Goal: Check status: Check status

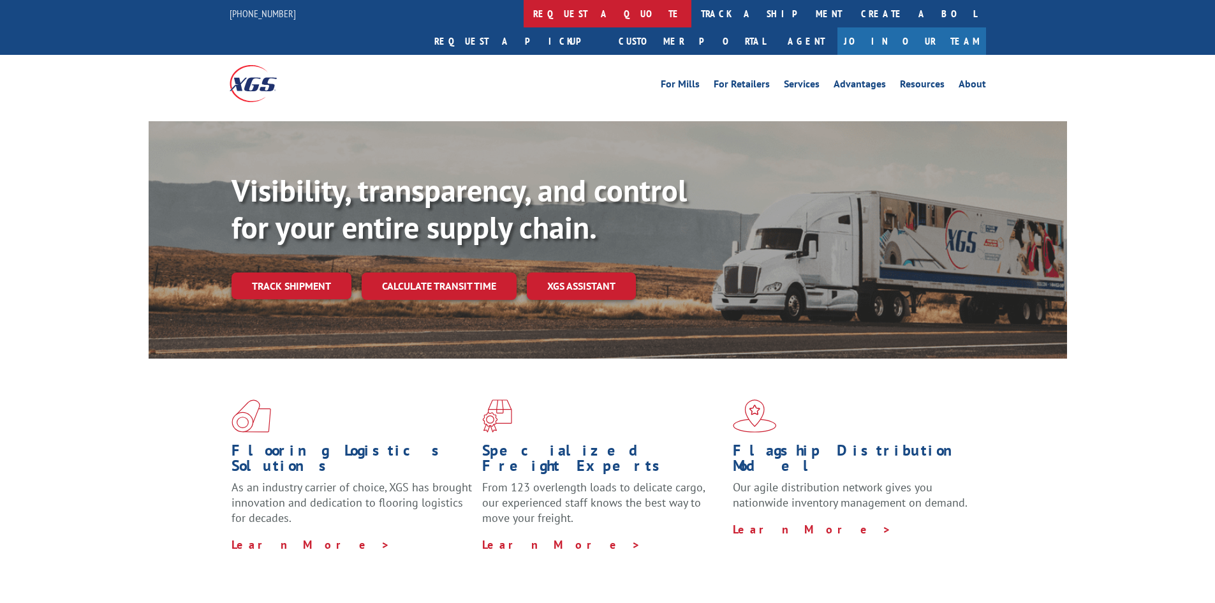
click at [524, 4] on link "request a quote" at bounding box center [608, 13] width 168 height 27
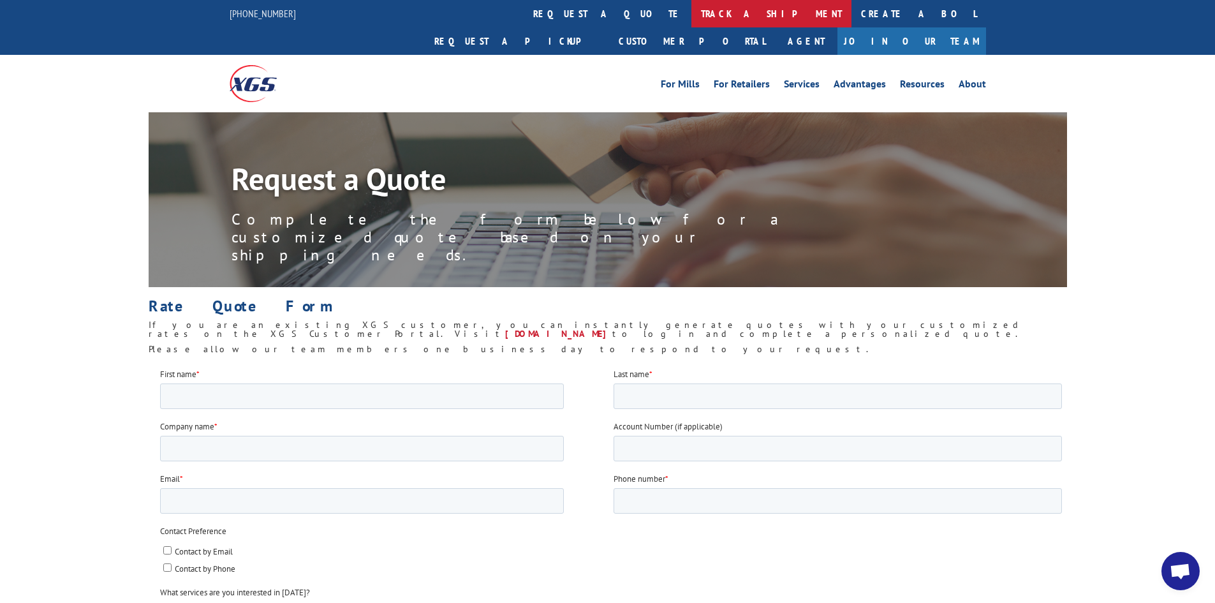
click at [691, 7] on link "track a shipment" at bounding box center [771, 13] width 160 height 27
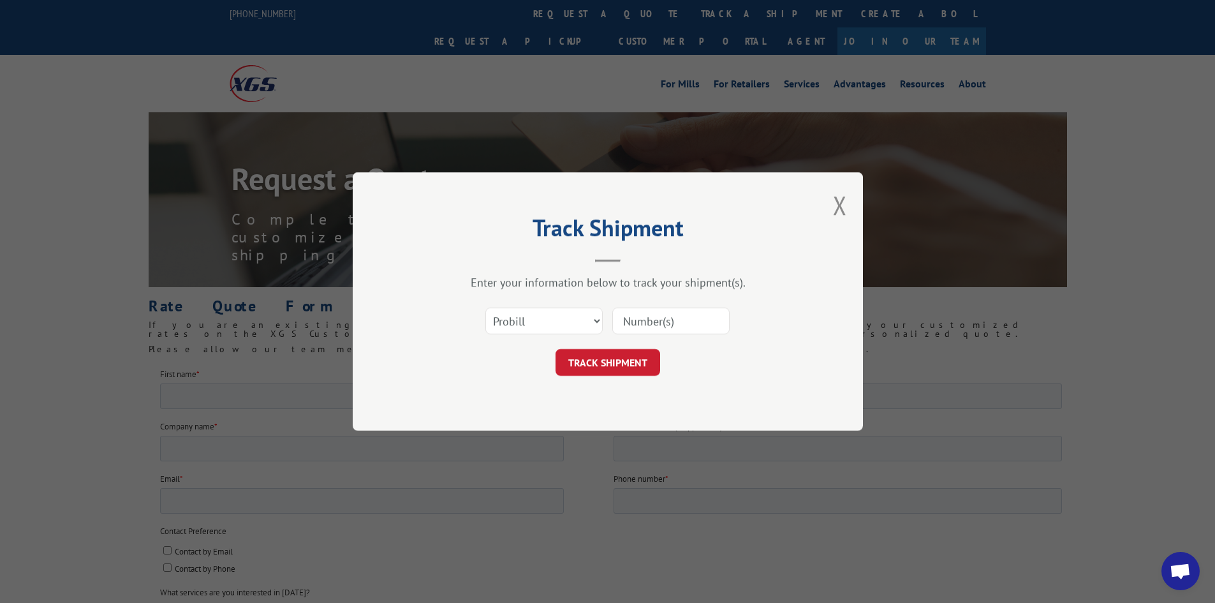
click at [651, 314] on input at bounding box center [670, 320] width 117 height 27
paste input "17608730"
type input "17608730"
click at [632, 362] on button "TRACK SHIPMENT" at bounding box center [607, 362] width 105 height 27
